Goal: Information Seeking & Learning: Learn about a topic

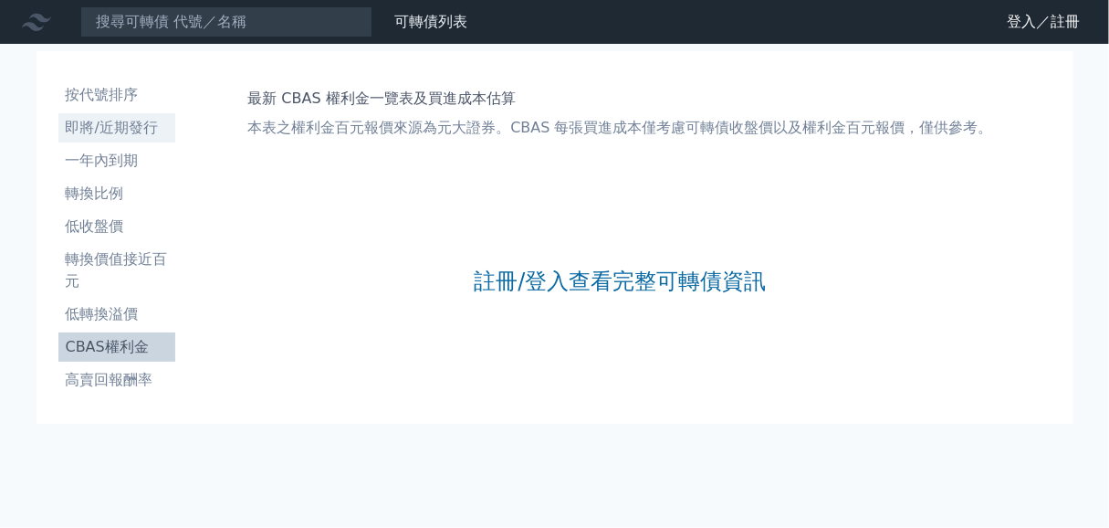
click at [80, 139] on li "即將/近期發行" at bounding box center [116, 128] width 117 height 22
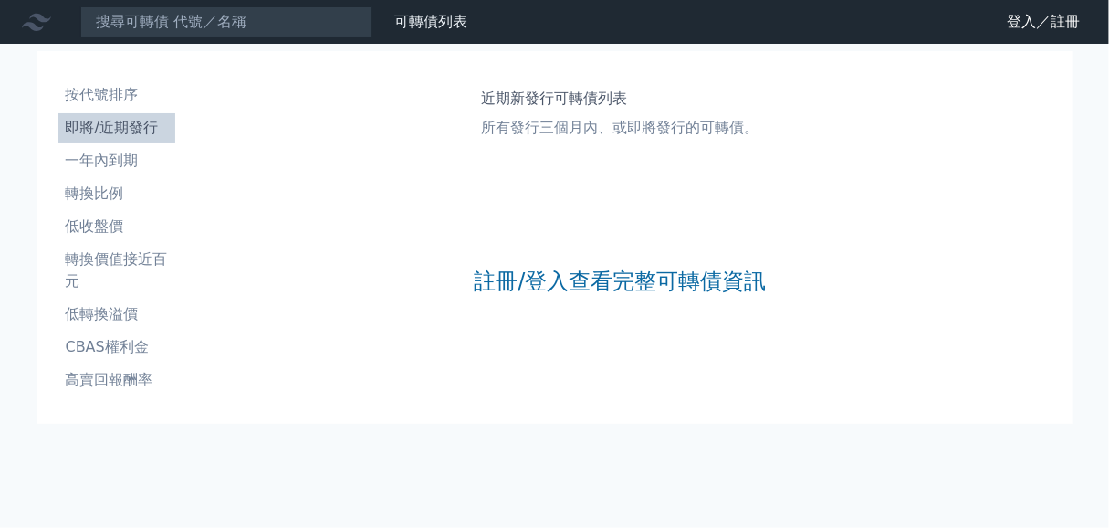
click at [0, 0] on icon at bounding box center [0, 0] width 0 height 0
click at [0, 0] on link "登入／註冊" at bounding box center [0, 0] width 0 height 0
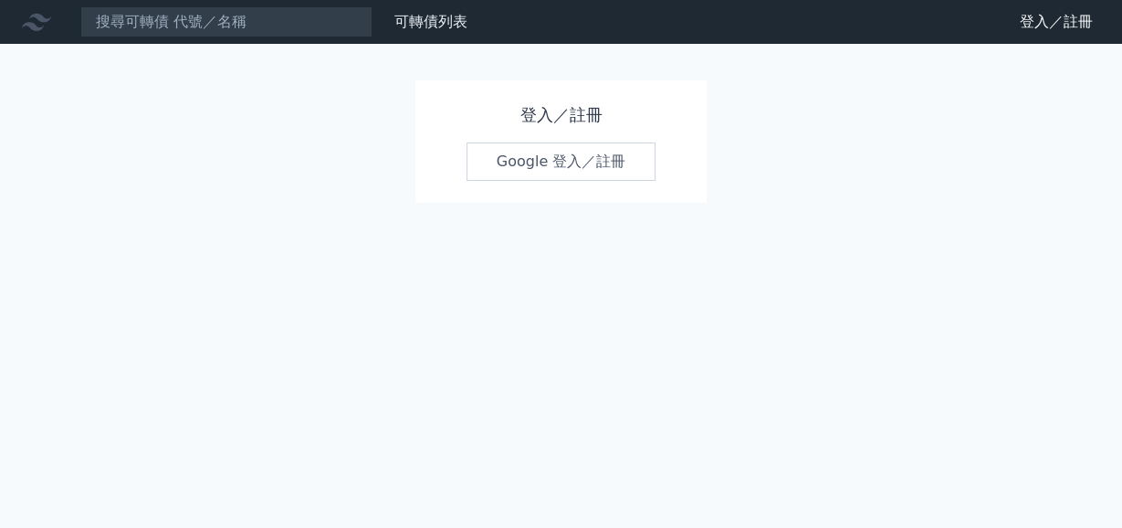
click at [586, 181] on link "Google 登入／註冊" at bounding box center [561, 161] width 190 height 38
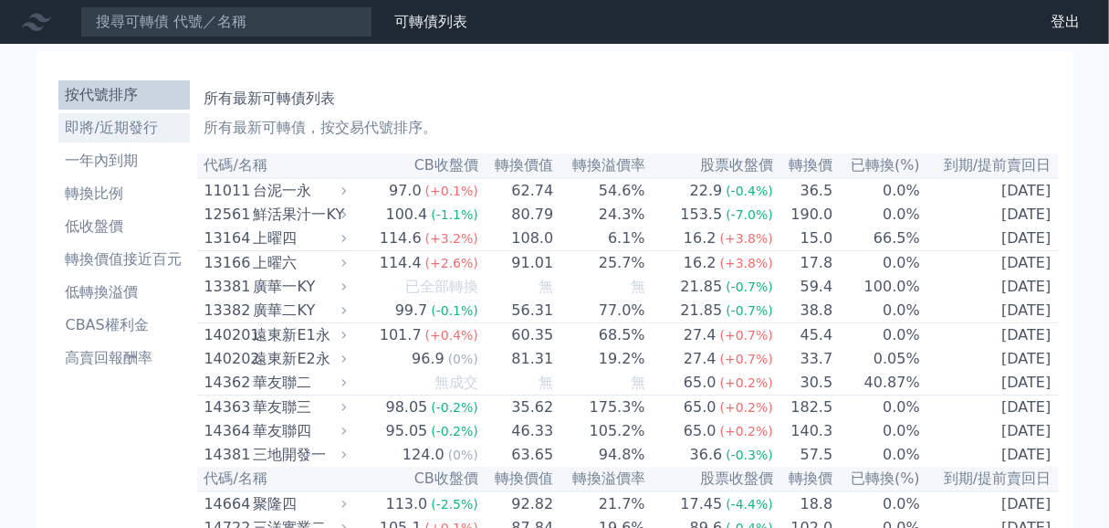
click at [103, 139] on li "即將/近期發行" at bounding box center [123, 128] width 131 height 22
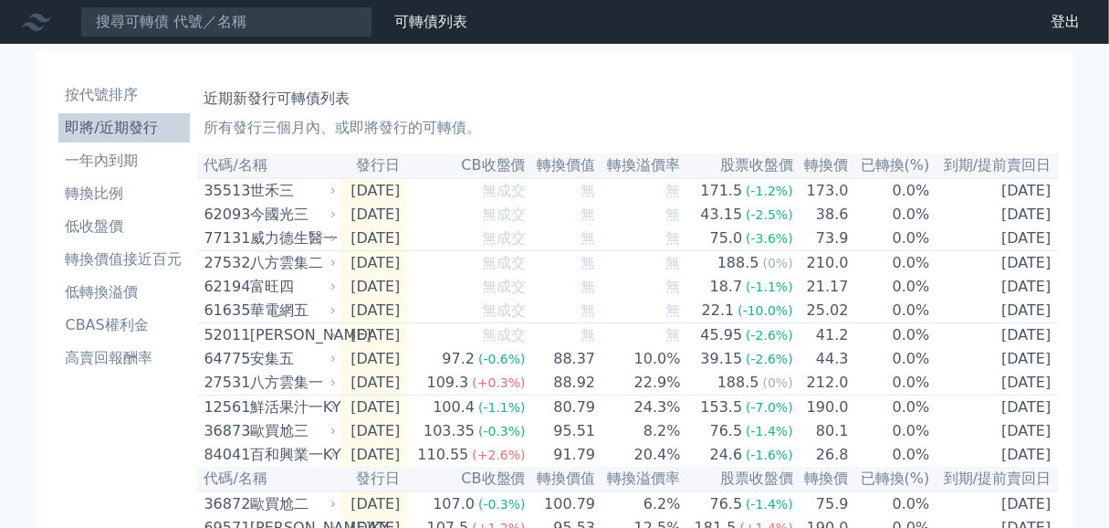
click at [103, 139] on li "即將/近期發行" at bounding box center [123, 128] width 131 height 22
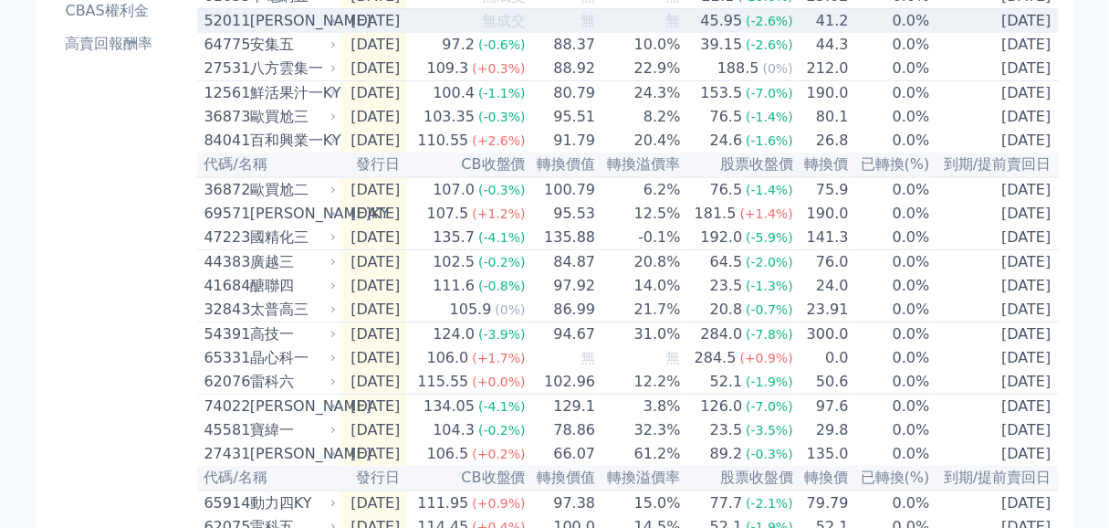
scroll to position [73, 0]
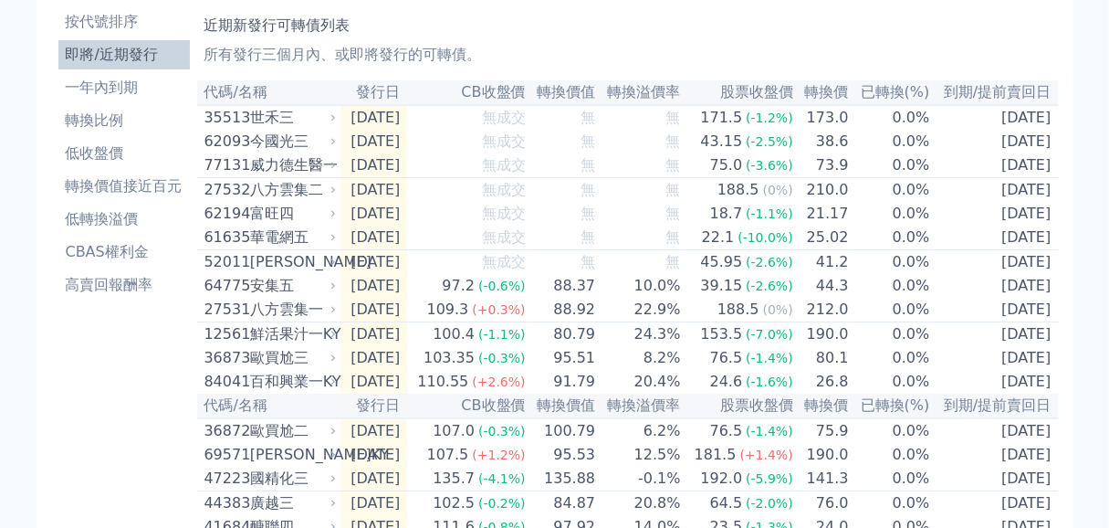
click at [103, 66] on li "即將/近期發行" at bounding box center [123, 55] width 131 height 22
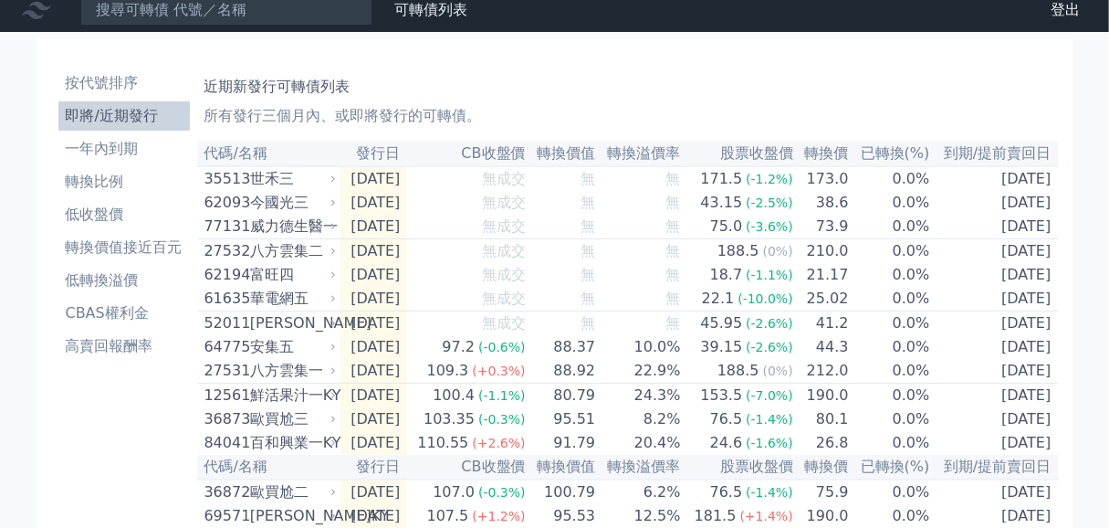
scroll to position [0, 0]
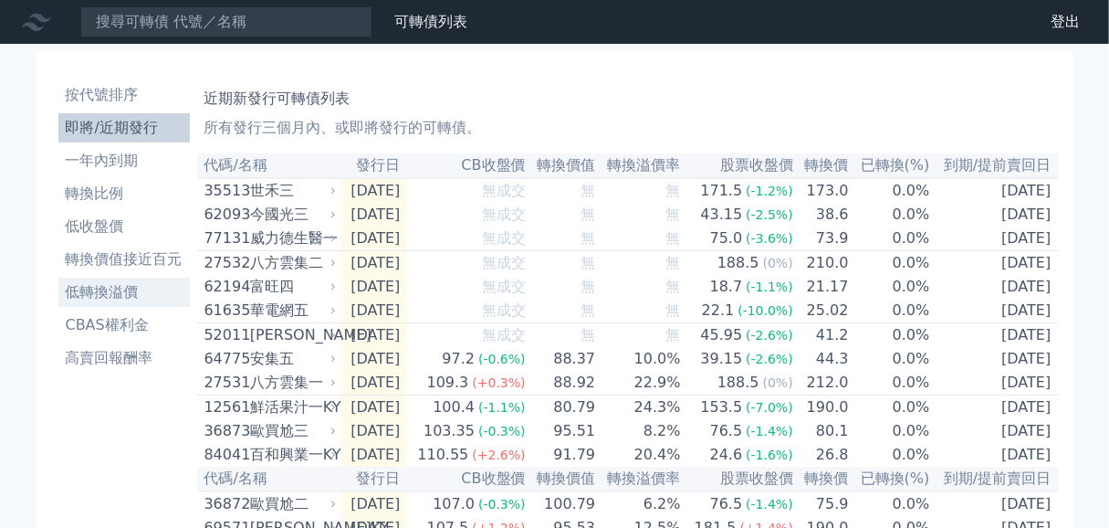
click at [94, 303] on li "低轉換溢價" at bounding box center [123, 292] width 131 height 22
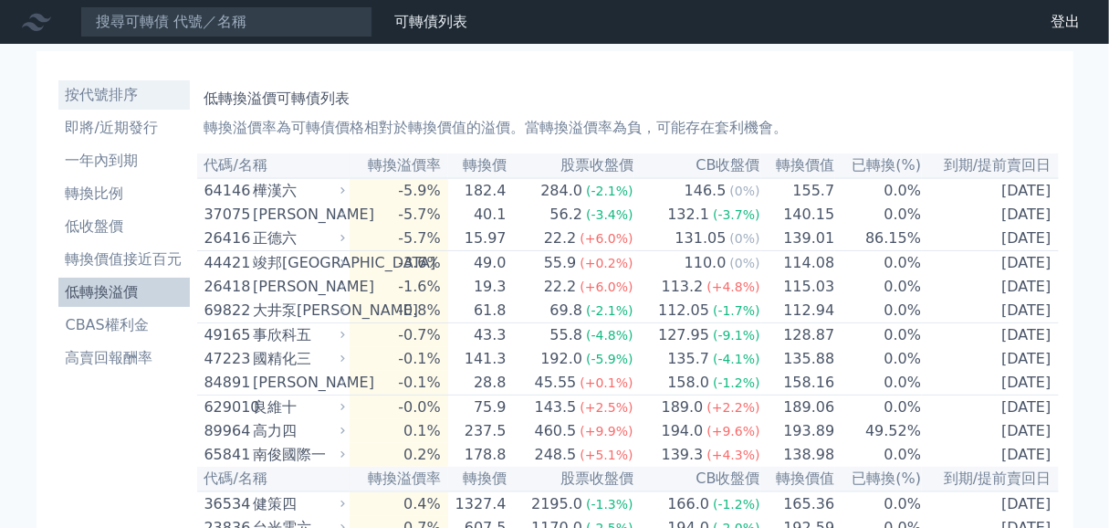
click at [86, 104] on li "按代號排序" at bounding box center [123, 95] width 131 height 22
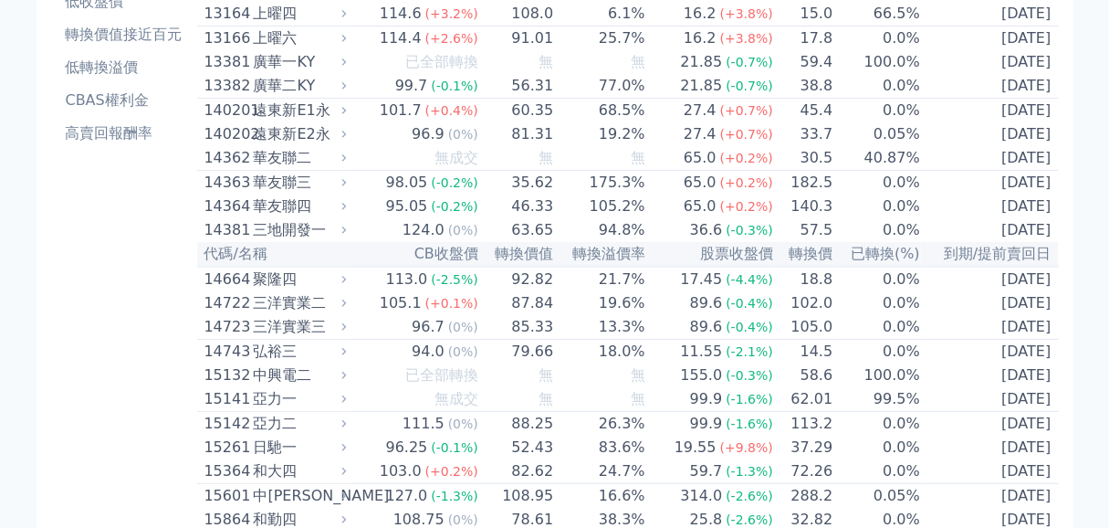
scroll to position [73, 0]
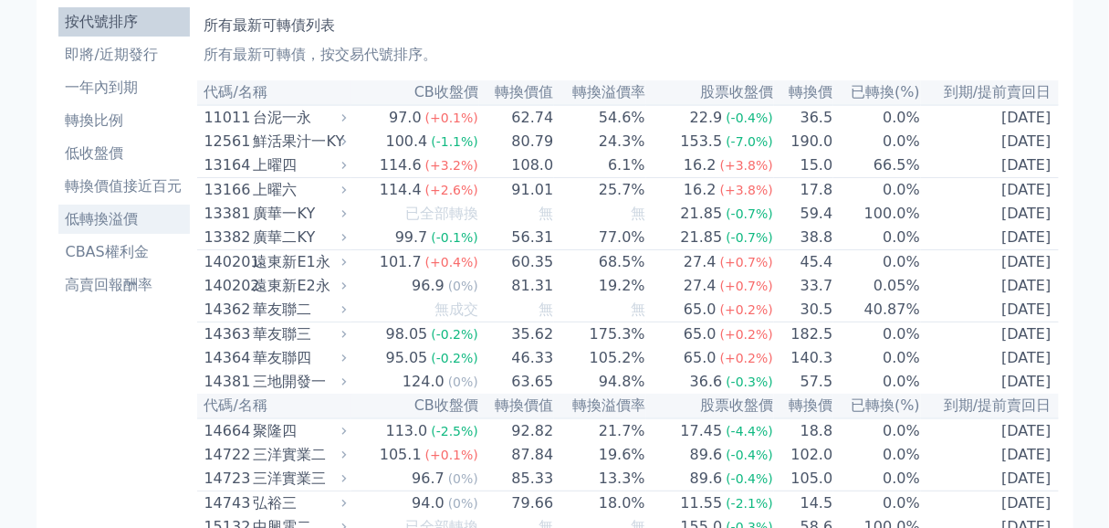
click at [110, 230] on li "低轉換溢價" at bounding box center [123, 219] width 131 height 22
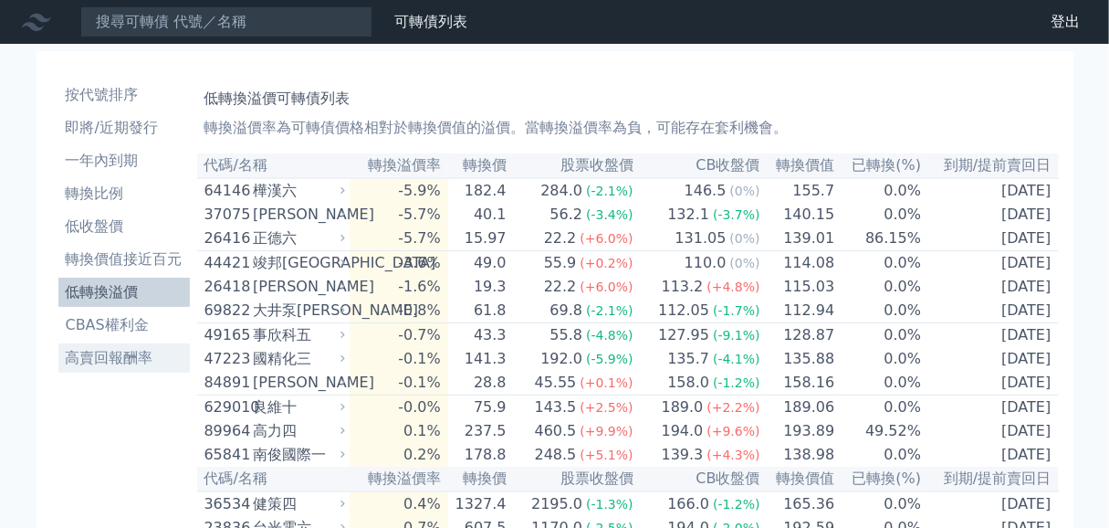
click at [99, 369] on li "高賣回報酬率" at bounding box center [123, 358] width 131 height 22
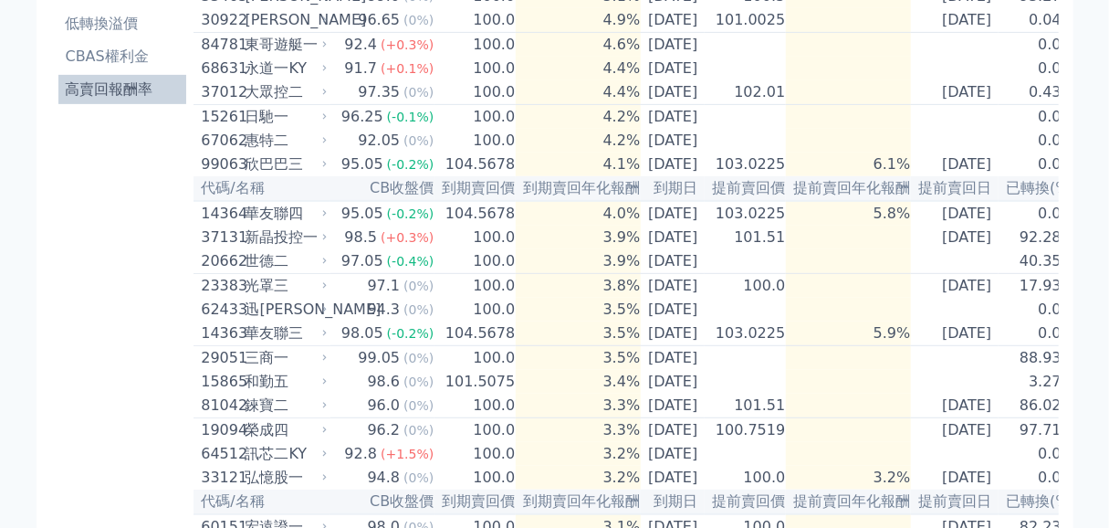
scroll to position [292, 0]
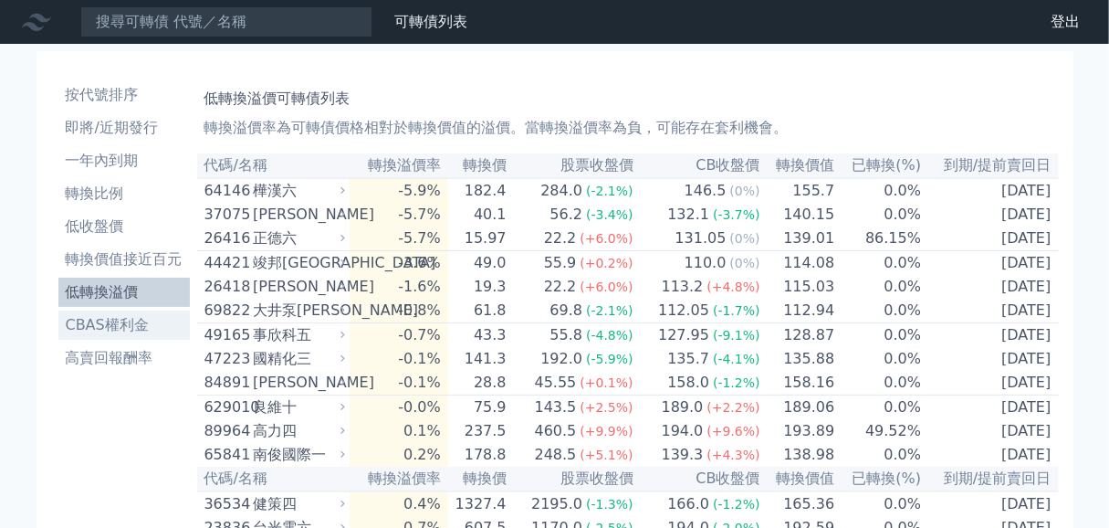
click at [72, 336] on li "CBAS權利金" at bounding box center [123, 325] width 131 height 22
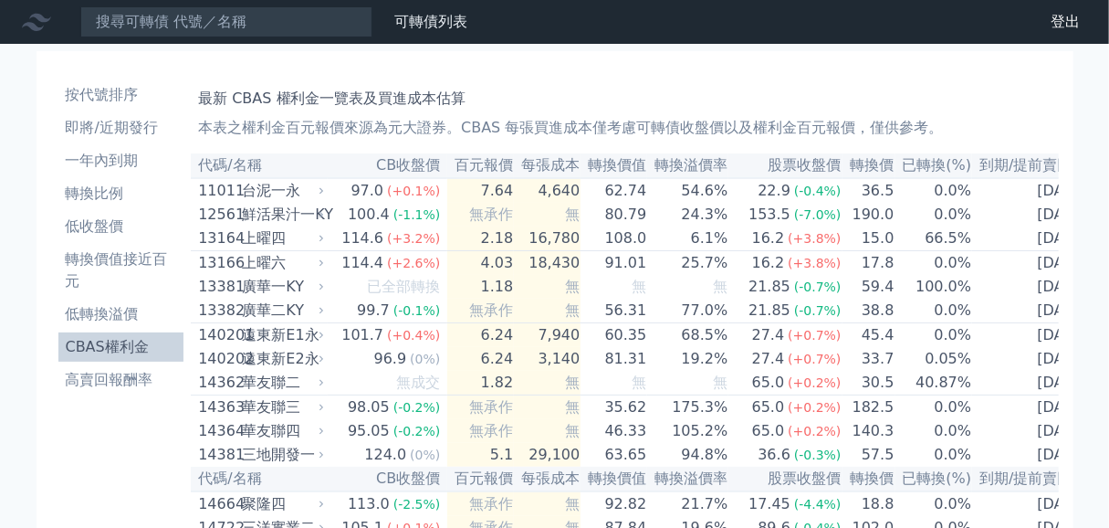
click at [85, 358] on li "CBAS權利金" at bounding box center [121, 347] width 126 height 22
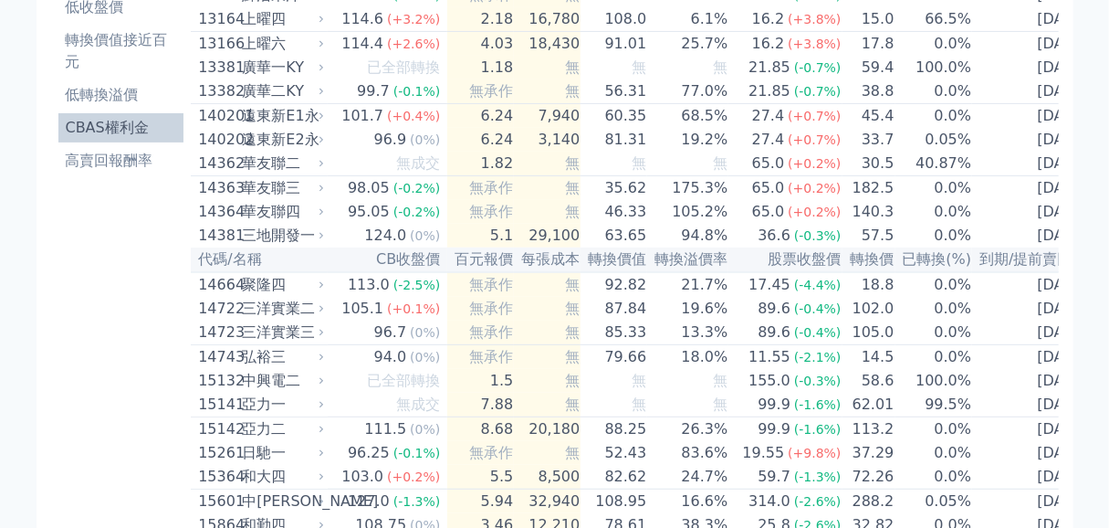
scroll to position [146, 0]
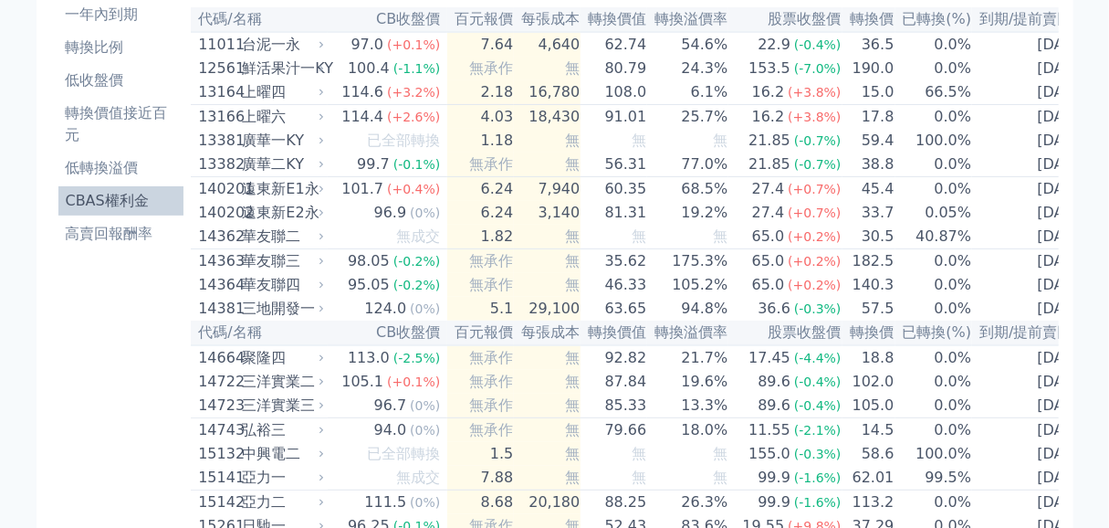
click at [59, 207] on li "CBAS權利金" at bounding box center [121, 201] width 126 height 22
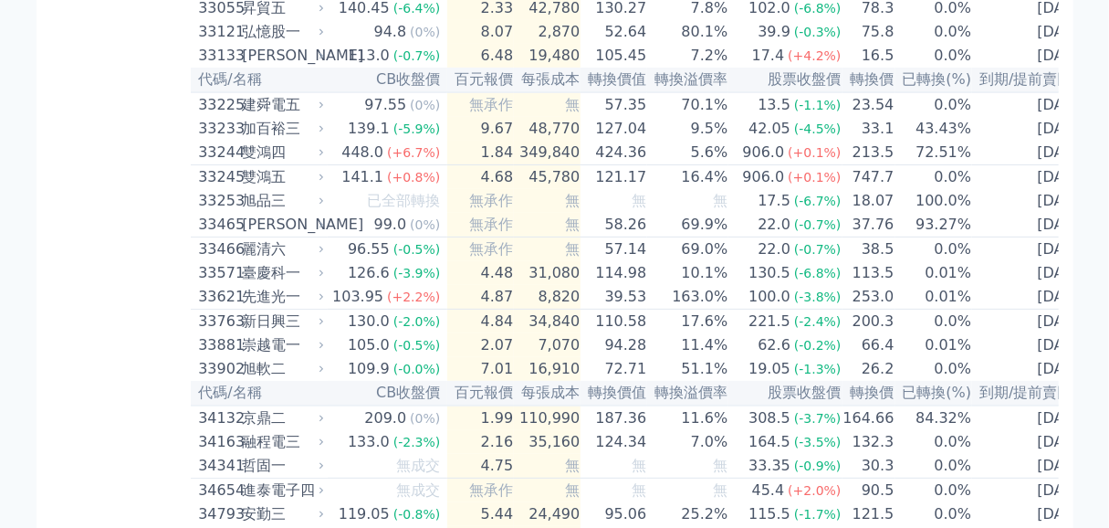
scroll to position [3213, 0]
